Goal: Find specific page/section: Find specific page/section

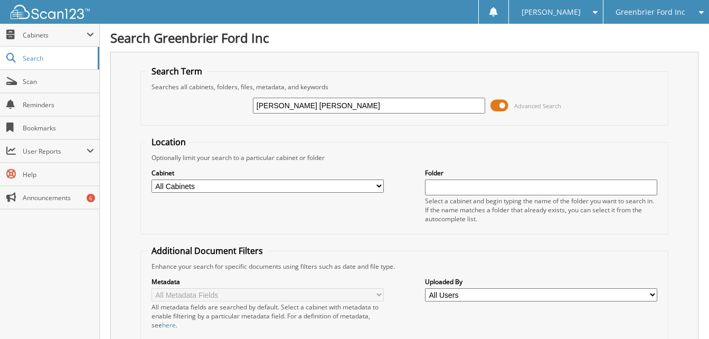
type input "ALMA HARRY"
click at [61, 81] on span "Scan" at bounding box center [58, 81] width 71 height 9
click at [499, 106] on span at bounding box center [500, 106] width 18 height 16
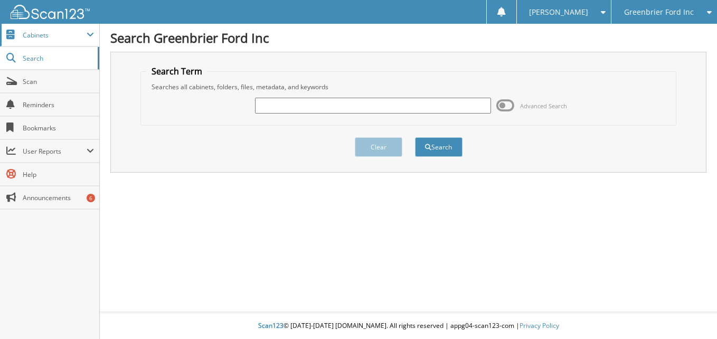
click at [71, 44] on span "Cabinets" at bounding box center [49, 35] width 99 height 23
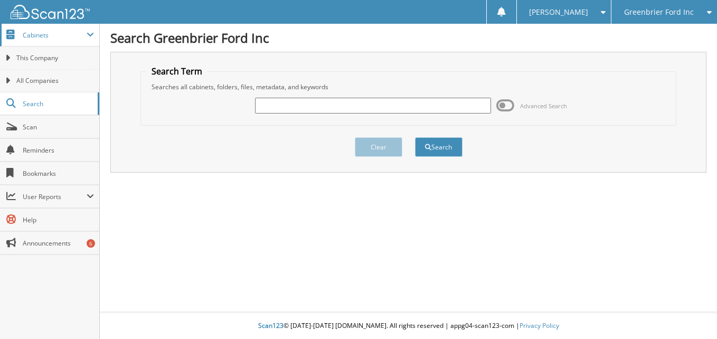
click at [50, 35] on span "Cabinets" at bounding box center [55, 35] width 64 height 9
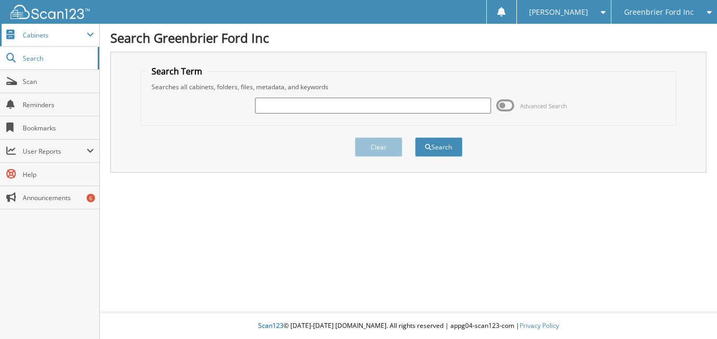
click at [50, 35] on span "Cabinets" at bounding box center [55, 35] width 64 height 9
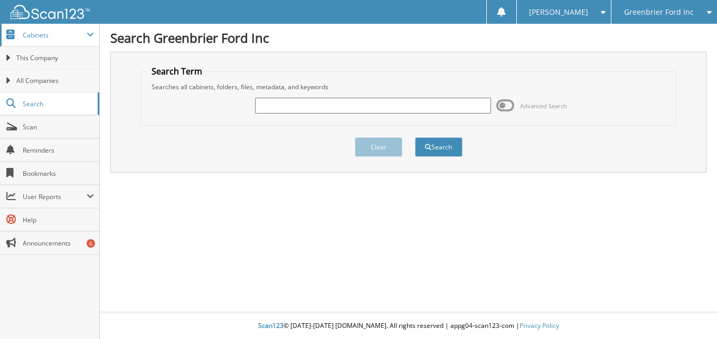
click at [50, 35] on span "Cabinets" at bounding box center [55, 35] width 64 height 9
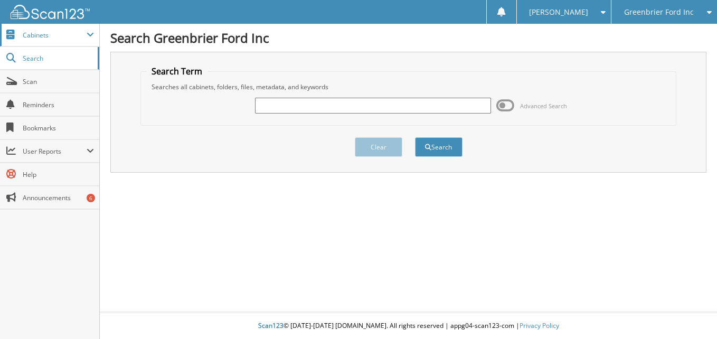
click at [50, 35] on span "Cabinets" at bounding box center [55, 35] width 64 height 9
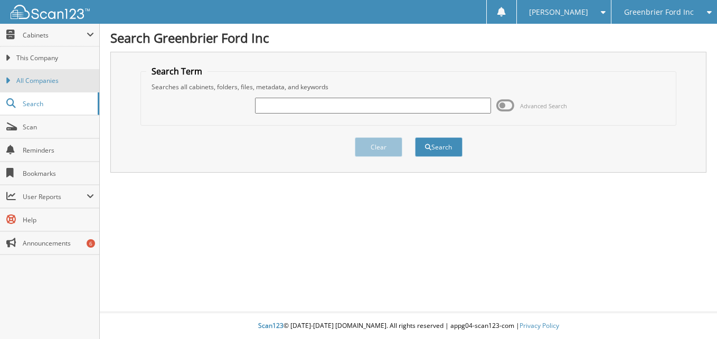
click at [50, 83] on span "All Companies" at bounding box center [55, 81] width 78 height 10
